Goal: Information Seeking & Learning: Learn about a topic

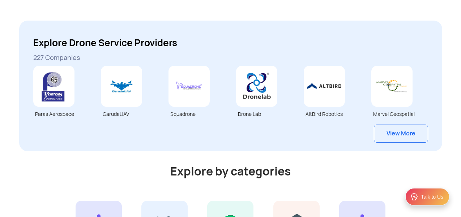
scroll to position [1908, 0]
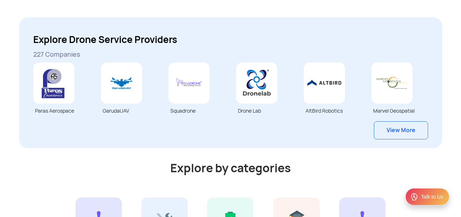
click at [409, 131] on link "View More" at bounding box center [401, 131] width 54 height 18
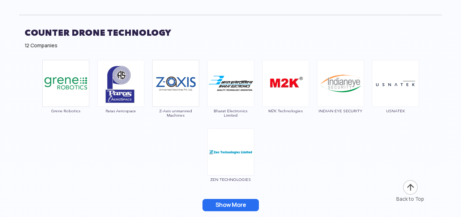
scroll to position [2932, 0]
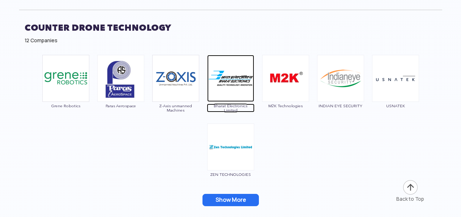
click at [242, 76] on img at bounding box center [230, 78] width 47 height 47
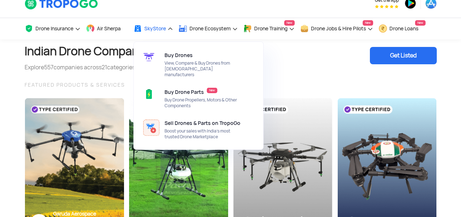
scroll to position [0, 0]
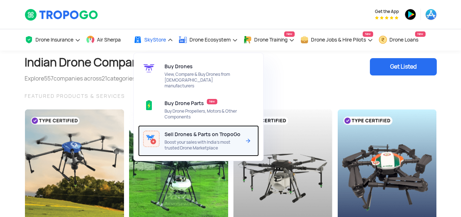
click at [195, 132] on div "Sell Drones & Parts on TropoGo Boost your sales with India’s most trusted Drone…" at bounding box center [204, 141] width 79 height 31
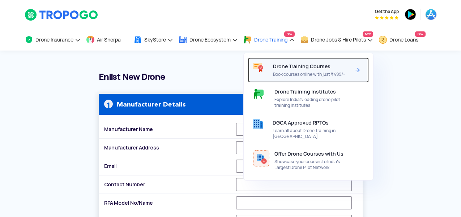
click at [291, 69] on span "Drone Training Courses" at bounding box center [302, 67] width 58 height 6
